Goal: Task Accomplishment & Management: Manage account settings

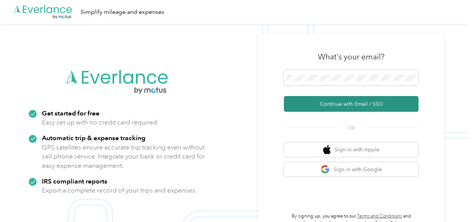
click at [343, 104] on button "Continue with Email / SSO" at bounding box center [351, 104] width 135 height 16
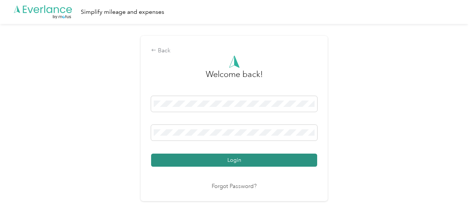
click at [227, 163] on button "Login" at bounding box center [234, 160] width 166 height 13
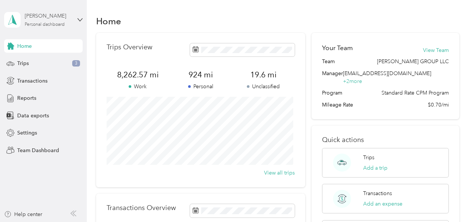
click at [45, 18] on div "[PERSON_NAME]" at bounding box center [48, 16] width 47 height 8
click at [40, 64] on div "Team dashboard" at bounding box center [82, 61] width 147 height 13
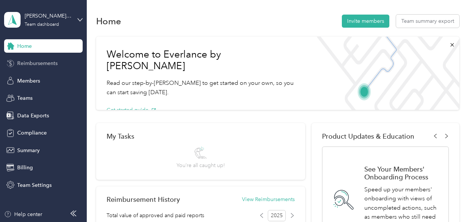
click at [43, 63] on span "Reimbursements" at bounding box center [37, 63] width 40 height 8
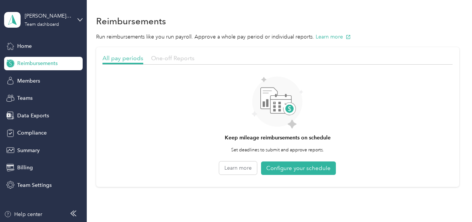
click at [173, 59] on span "One-off Reports" at bounding box center [172, 58] width 43 height 7
